Goal: Task Accomplishment & Management: Use online tool/utility

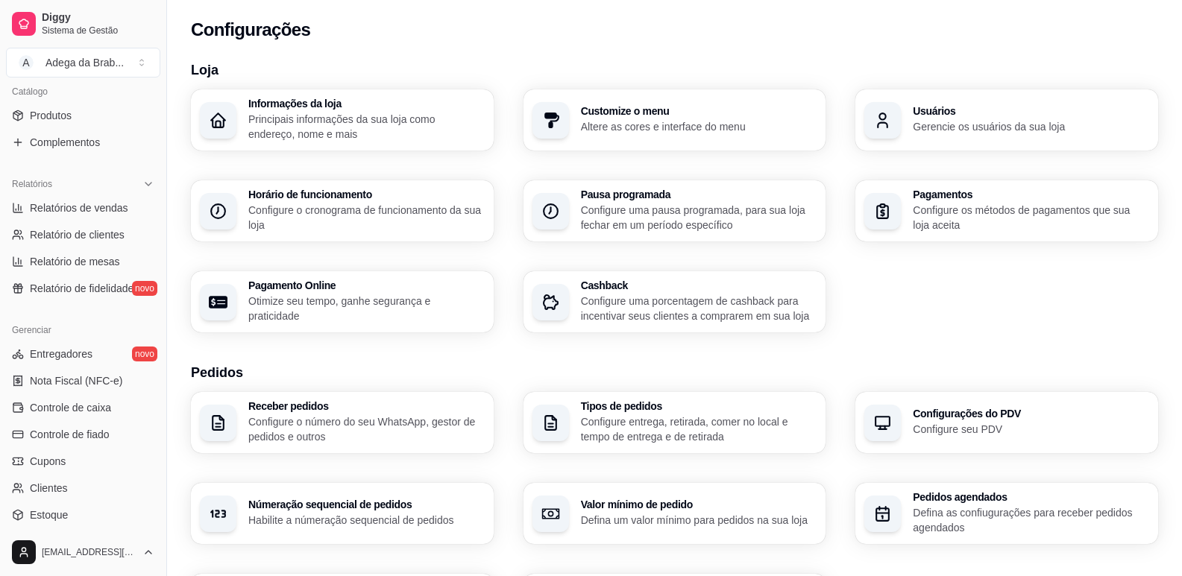
scroll to position [497, 0]
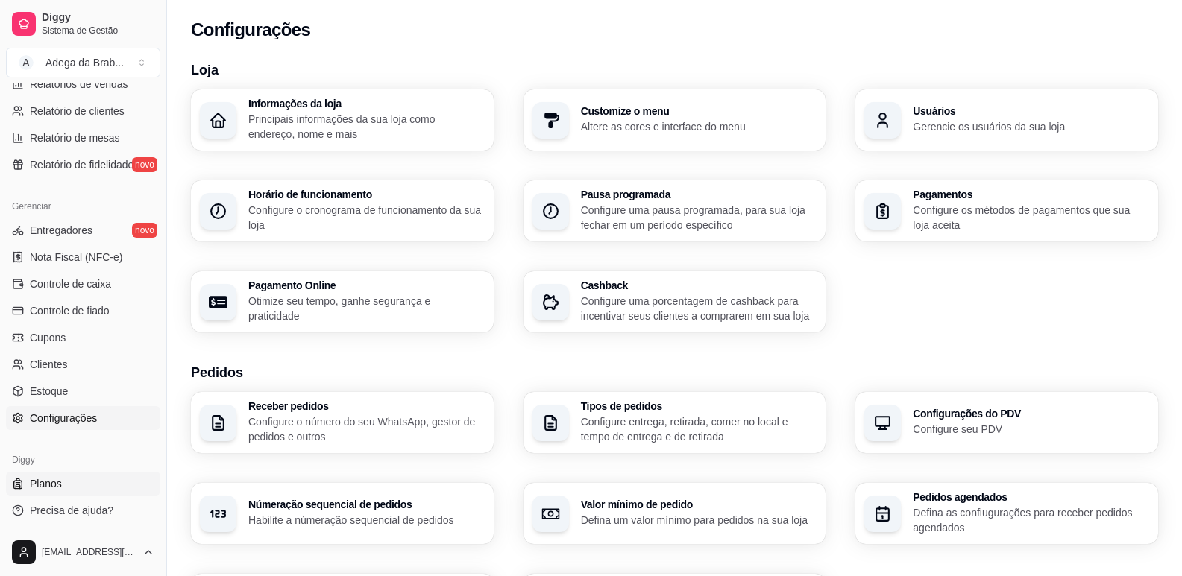
click at [57, 482] on span "Planos" at bounding box center [46, 483] width 32 height 15
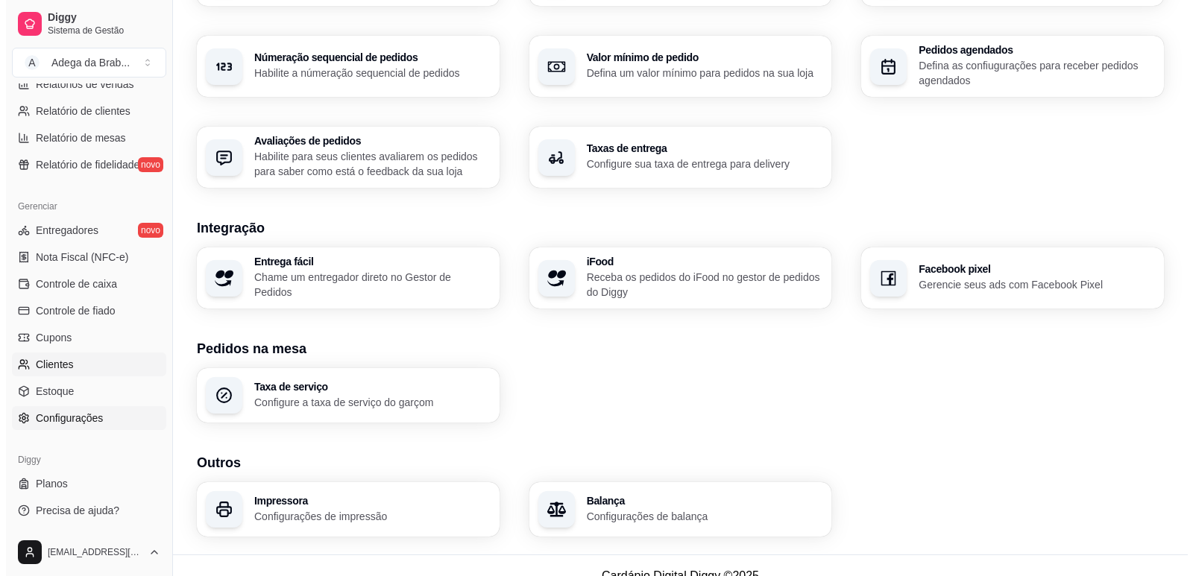
scroll to position [468, 0]
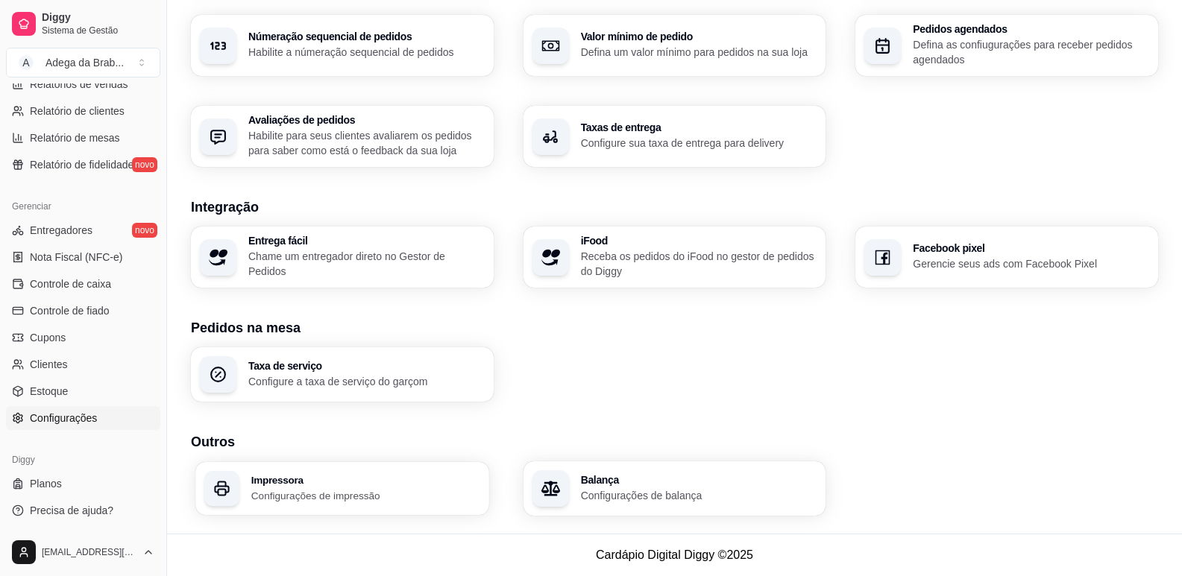
click at [332, 490] on p "Configurações de impressão" at bounding box center [365, 495] width 229 height 14
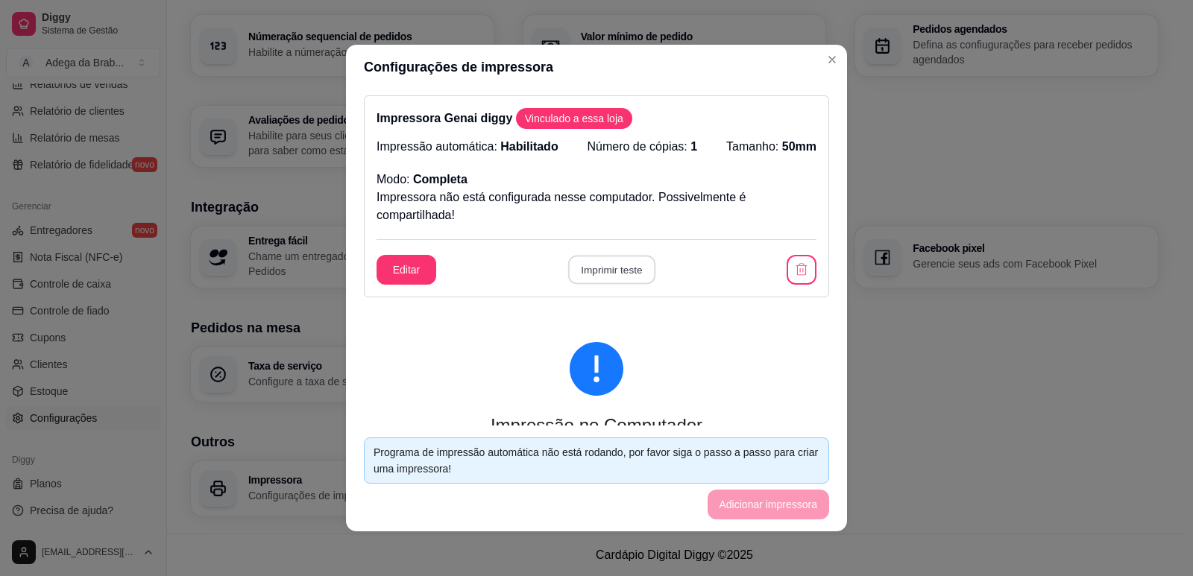
click at [614, 275] on button "Imprimir teste" at bounding box center [610, 270] width 87 height 29
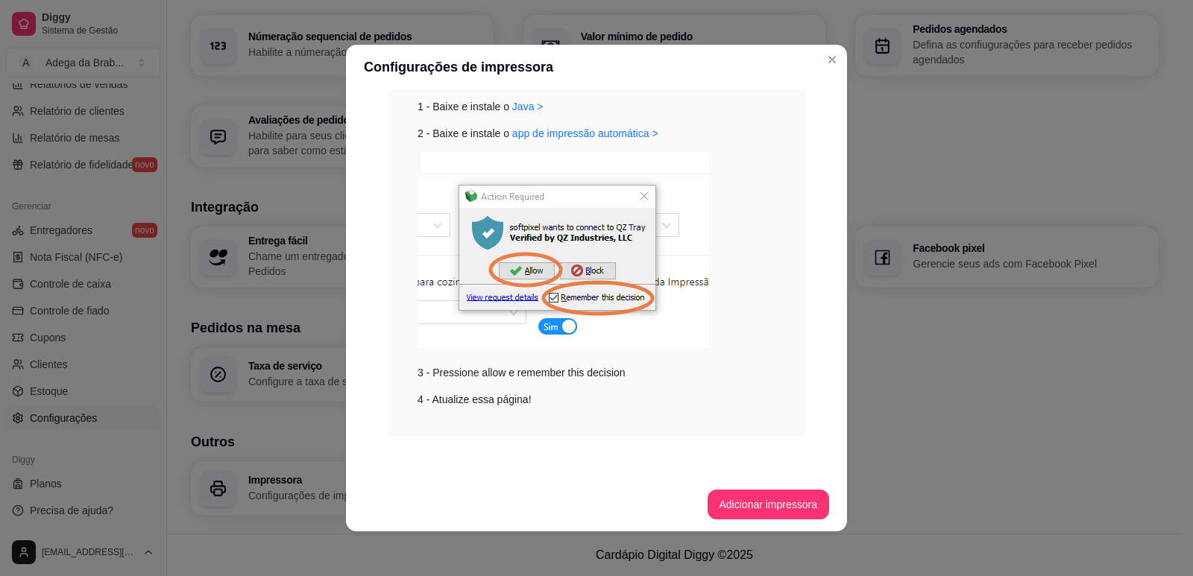
scroll to position [3, 0]
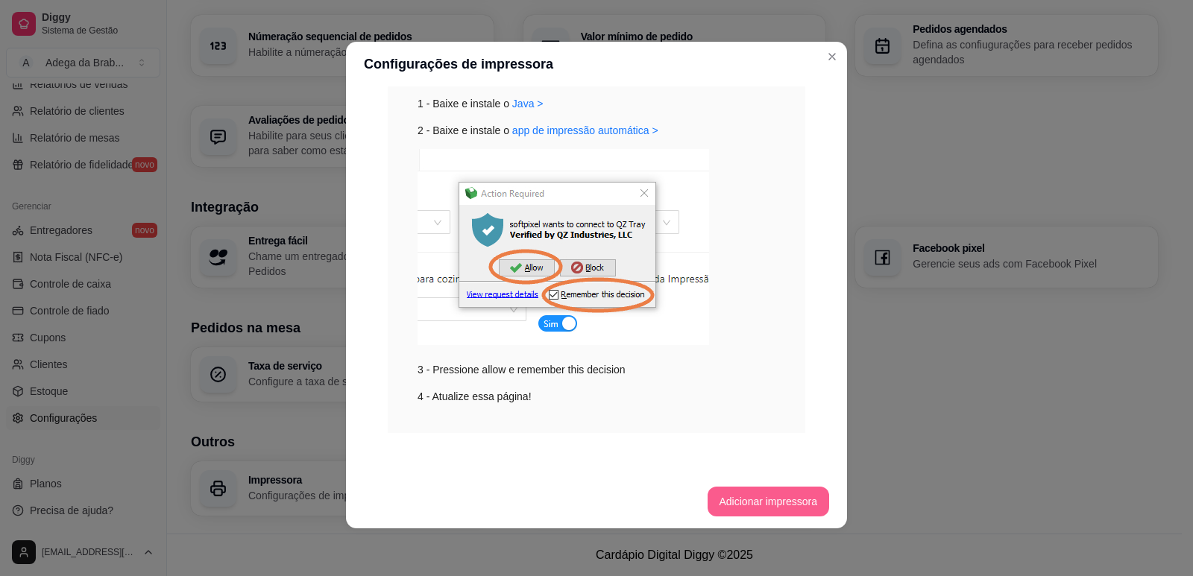
click at [762, 505] on button "Adicionar impressora" at bounding box center [768, 502] width 122 height 30
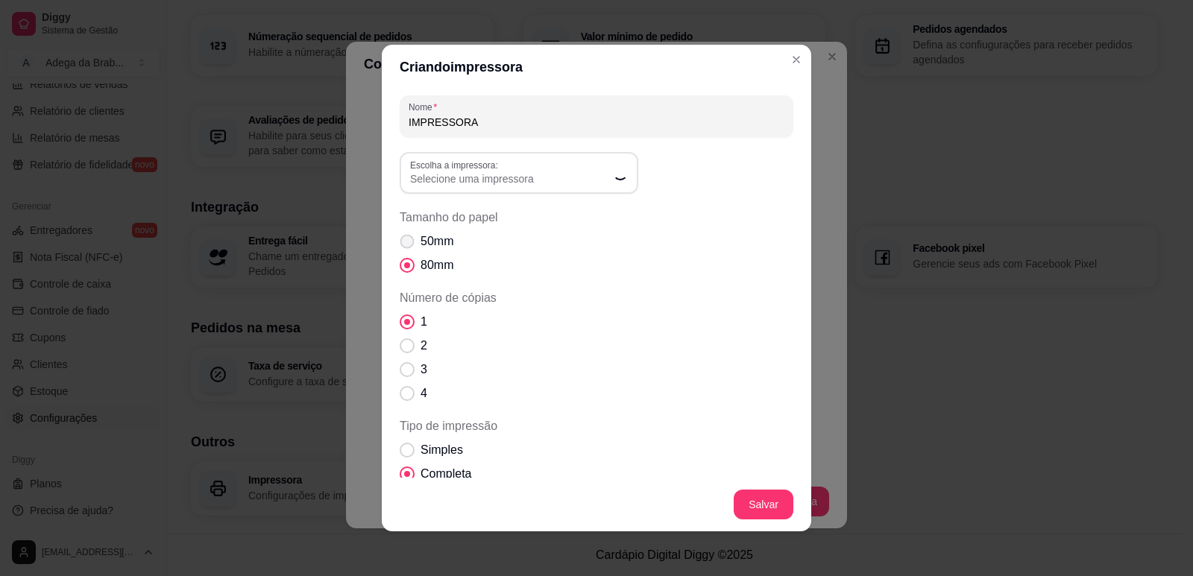
click at [406, 242] on span "Tamanho do papel" at bounding box center [407, 242] width 14 height 14
click at [406, 245] on input "50mm" at bounding box center [404, 250] width 10 height 10
radio input "true"
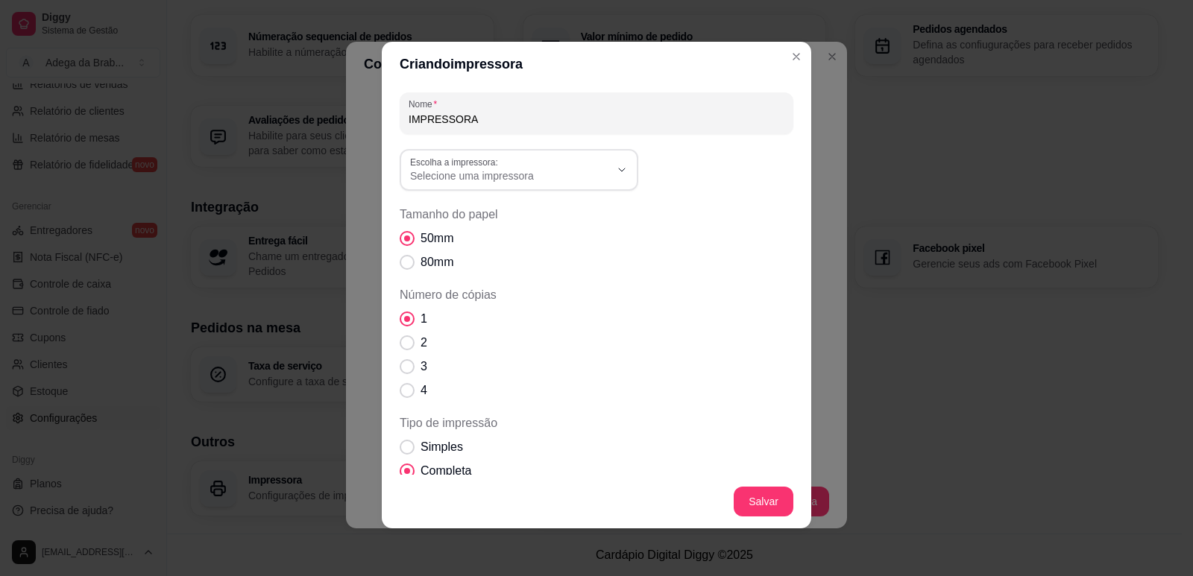
scroll to position [0, 0]
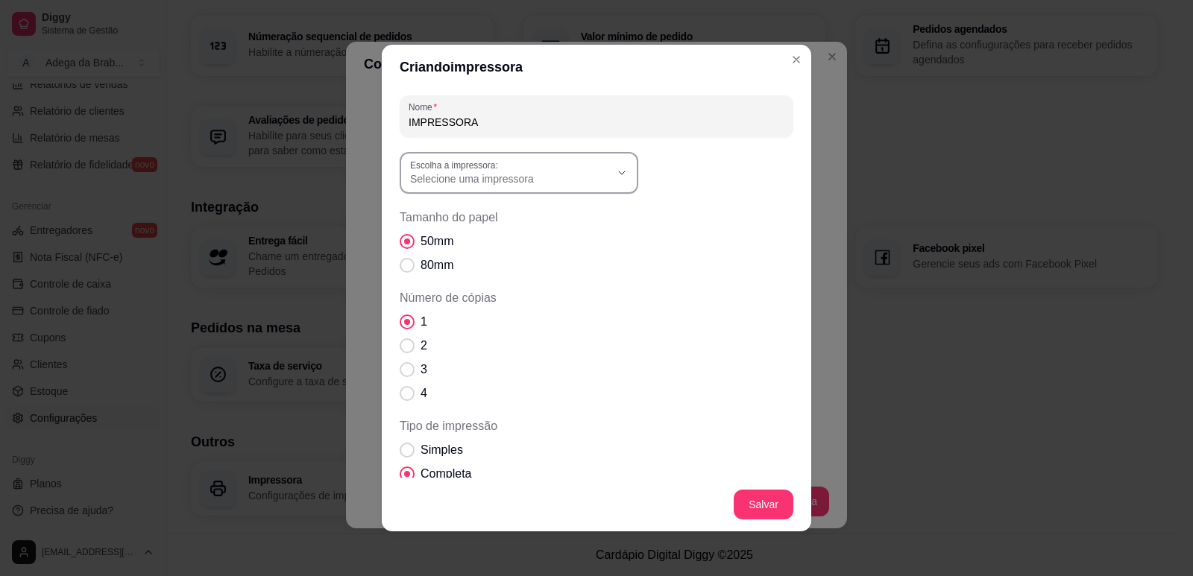
click at [545, 180] on span "Selecione uma impressora" at bounding box center [510, 178] width 200 height 15
click at [477, 246] on span "Impressora Genai" at bounding box center [506, 239] width 192 height 14
type input "Impressora Genai"
select select "Impressora Genai"
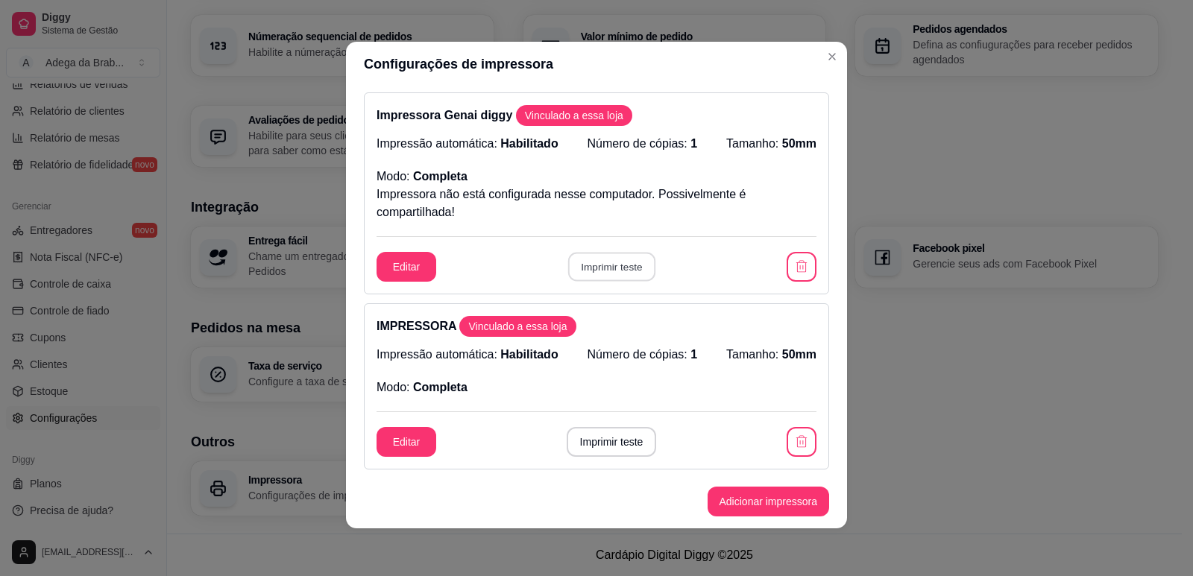
click at [619, 270] on button "Imprimir teste" at bounding box center [610, 267] width 87 height 29
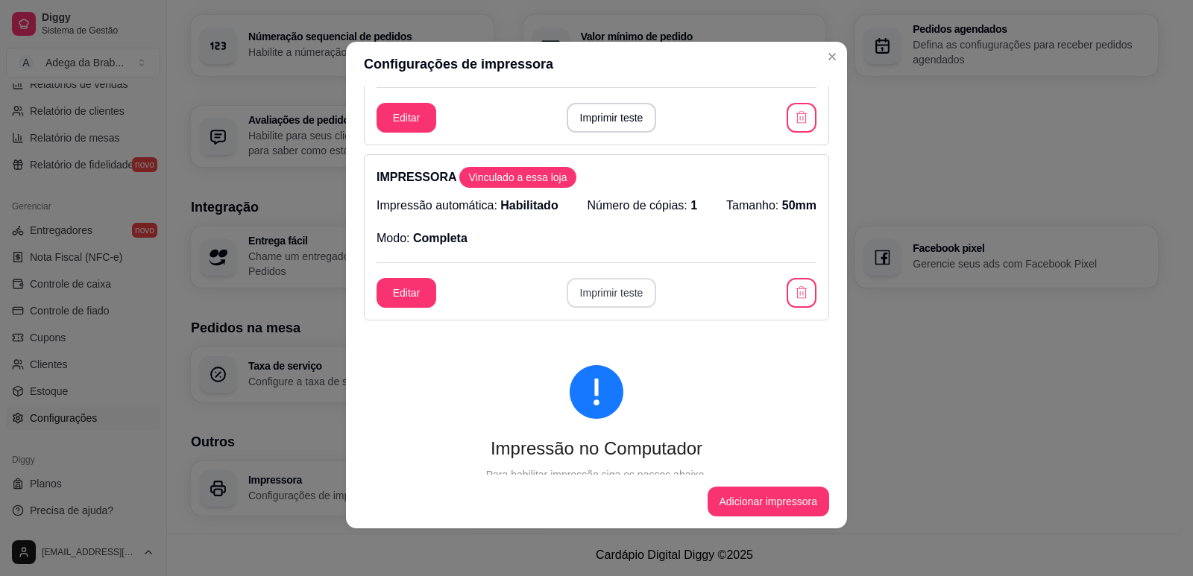
click at [599, 299] on button "Imprimir teste" at bounding box center [612, 293] width 90 height 30
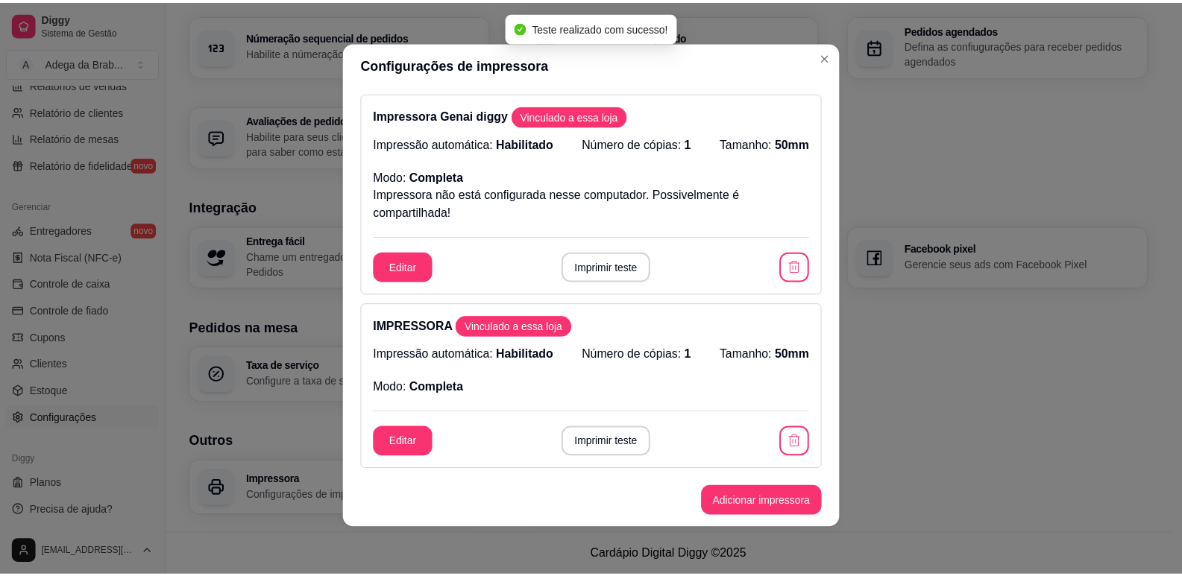
scroll to position [0, 0]
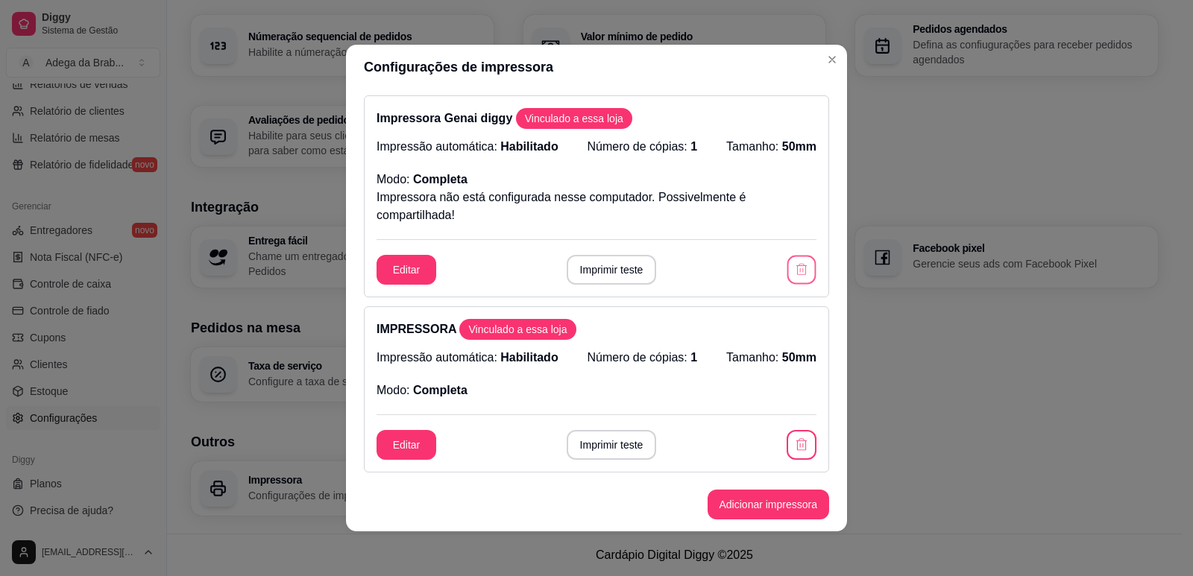
click at [794, 274] on icon "button" at bounding box center [801, 269] width 14 height 14
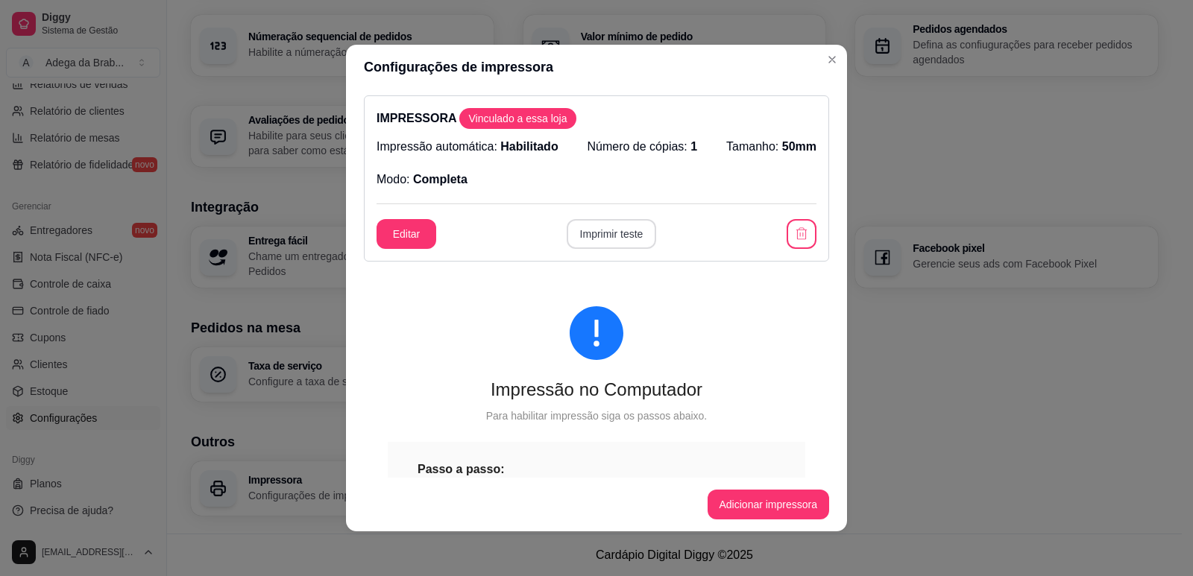
click at [589, 233] on button "Imprimir teste" at bounding box center [612, 234] width 90 height 30
click at [744, 505] on button "Adicionar impressora" at bounding box center [768, 505] width 122 height 30
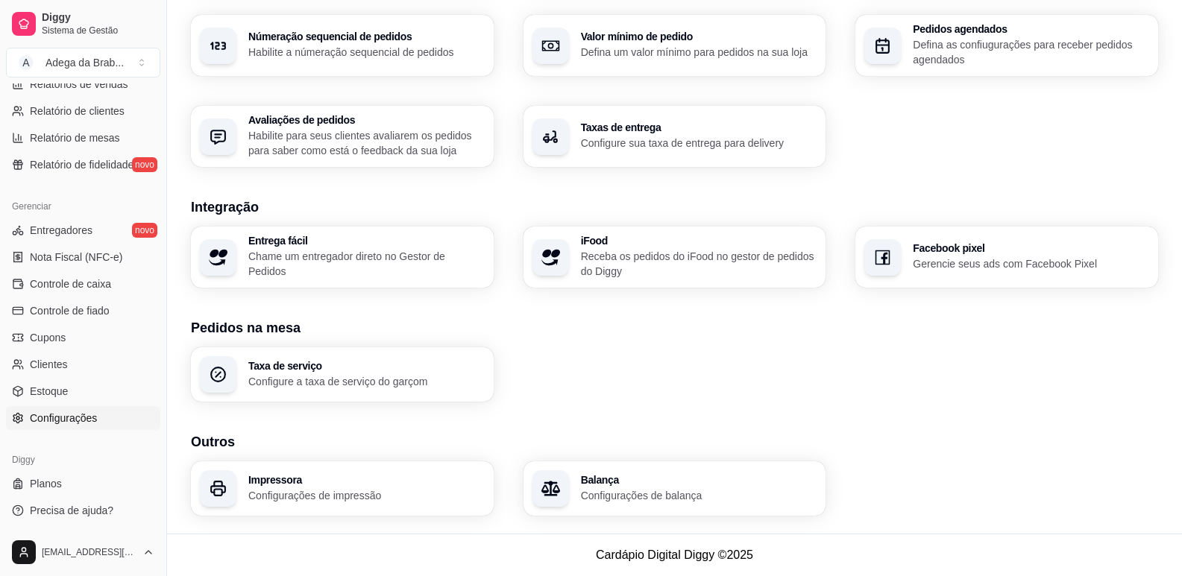
click at [335, 500] on p "Configurações de impressão" at bounding box center [366, 495] width 236 height 15
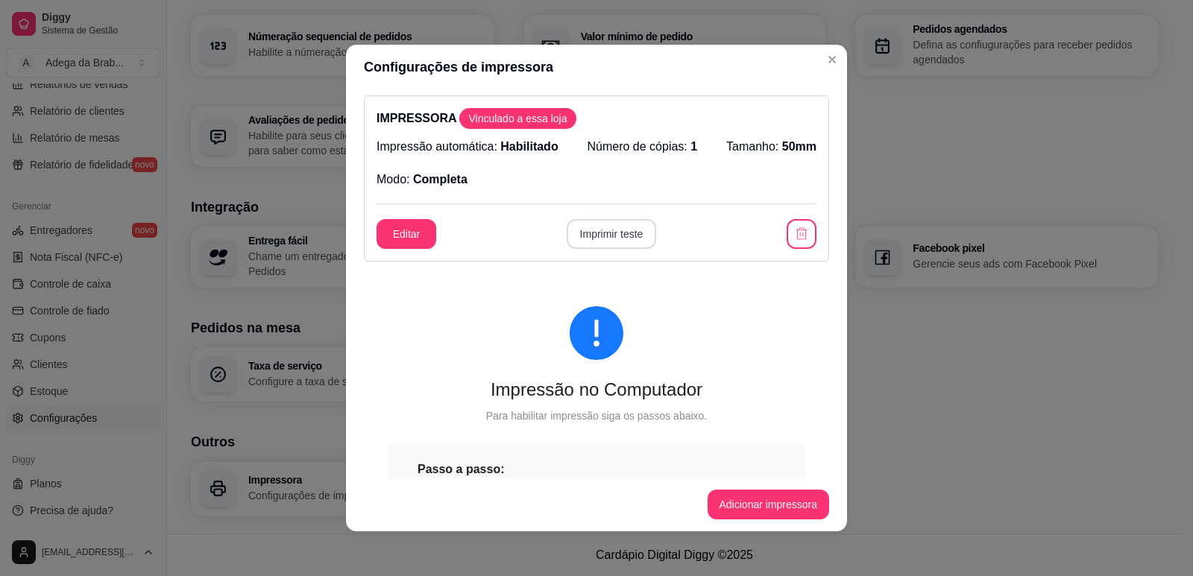
click at [567, 243] on button "Imprimir teste" at bounding box center [612, 234] width 90 height 30
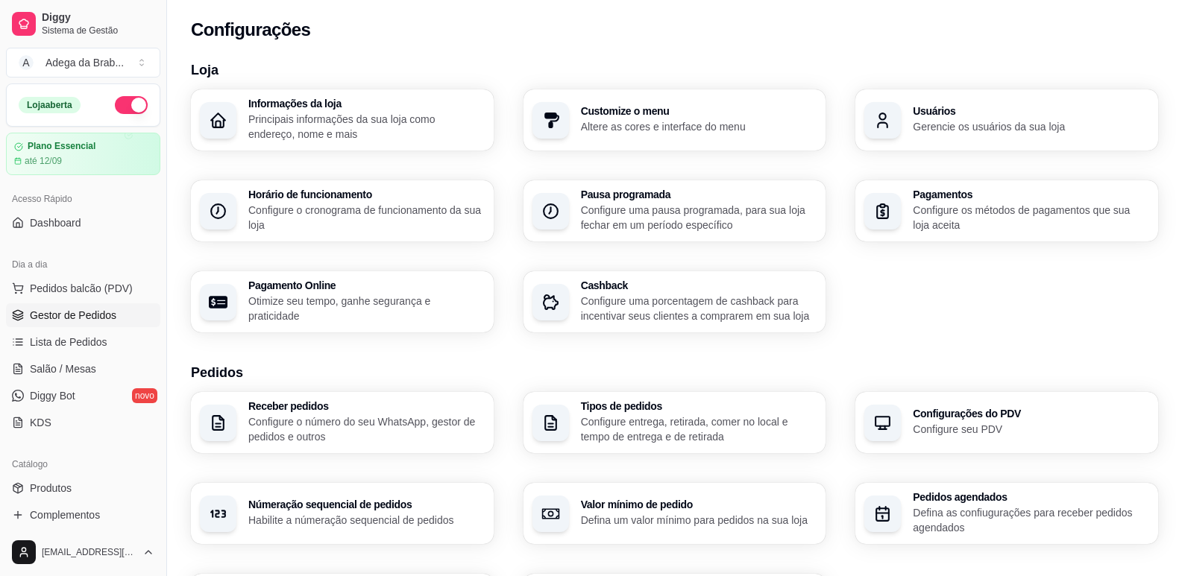
click at [92, 311] on span "Gestor de Pedidos" at bounding box center [73, 315] width 86 height 15
